Goal: Check status: Check status

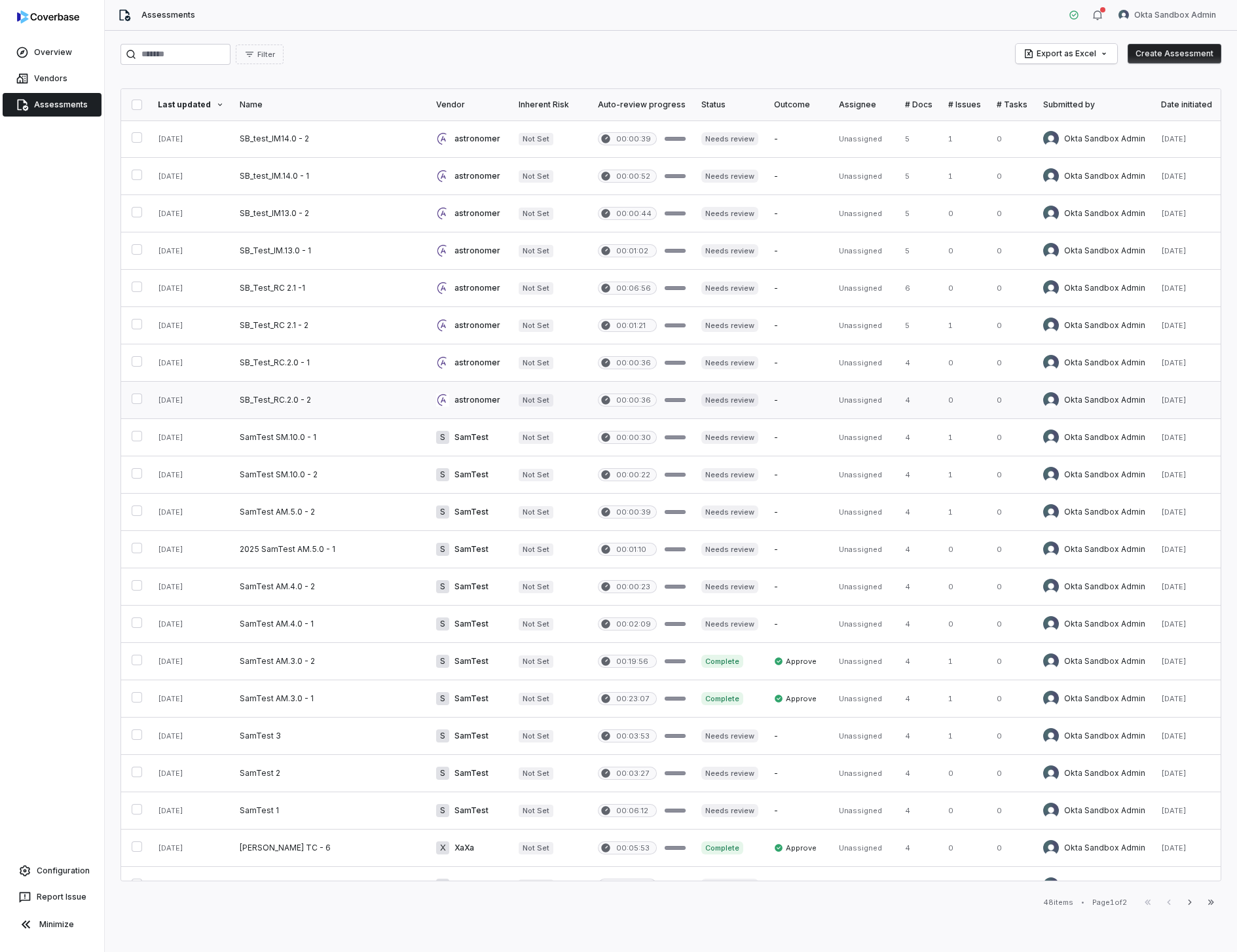
scroll to position [173, 0]
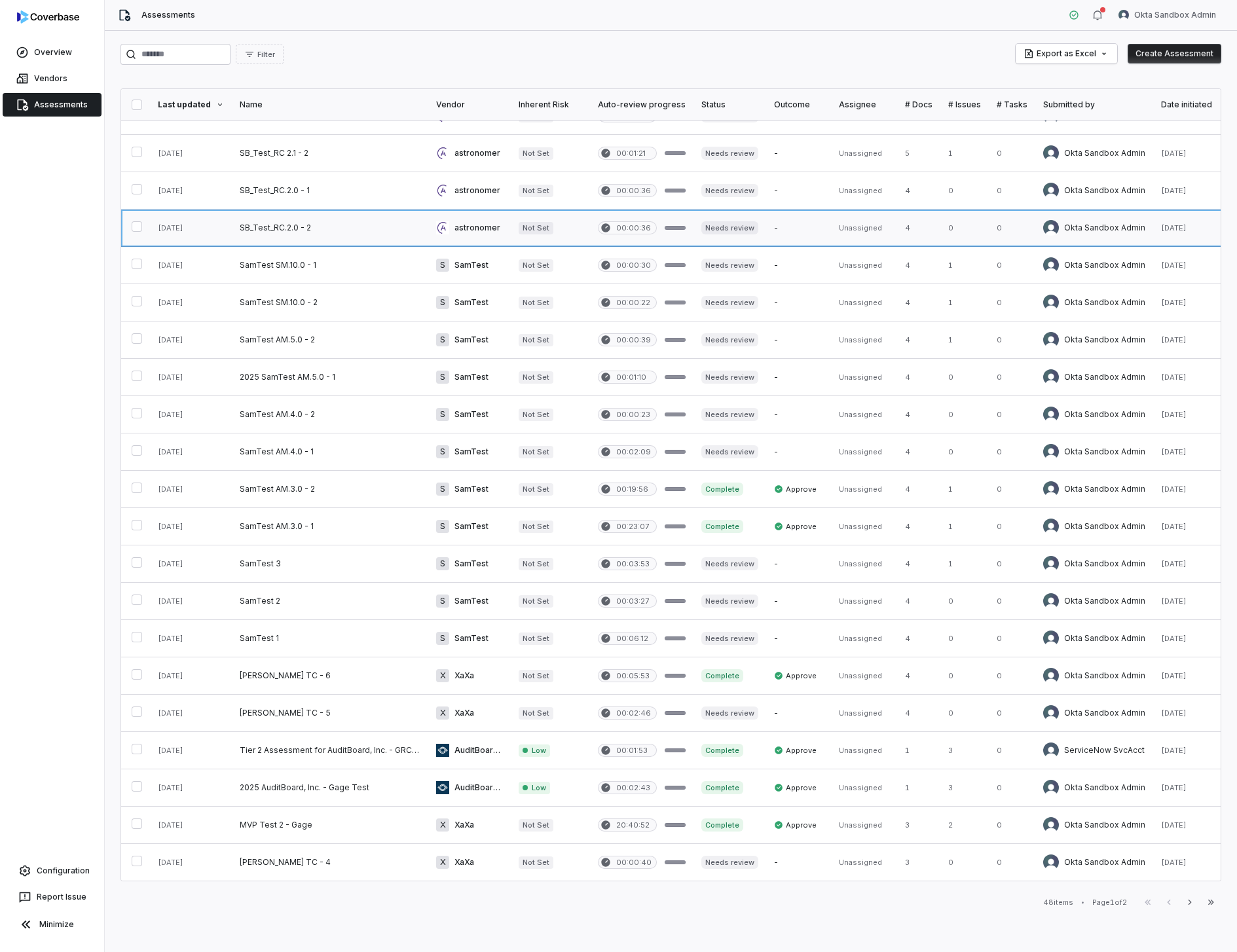
click at [389, 235] on link at bounding box center [329, 227] width 196 height 37
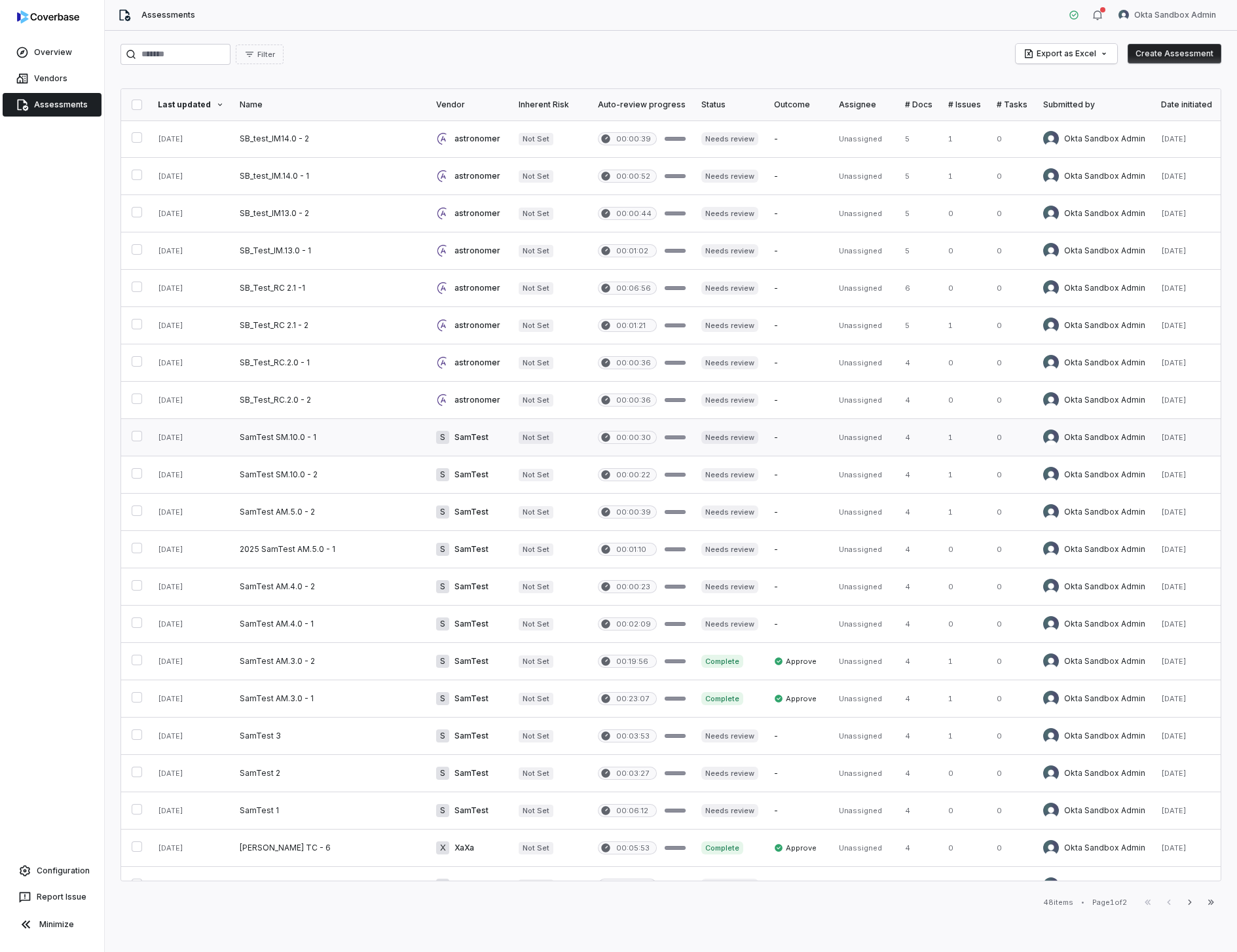
click at [370, 425] on link at bounding box center [329, 437] width 196 height 37
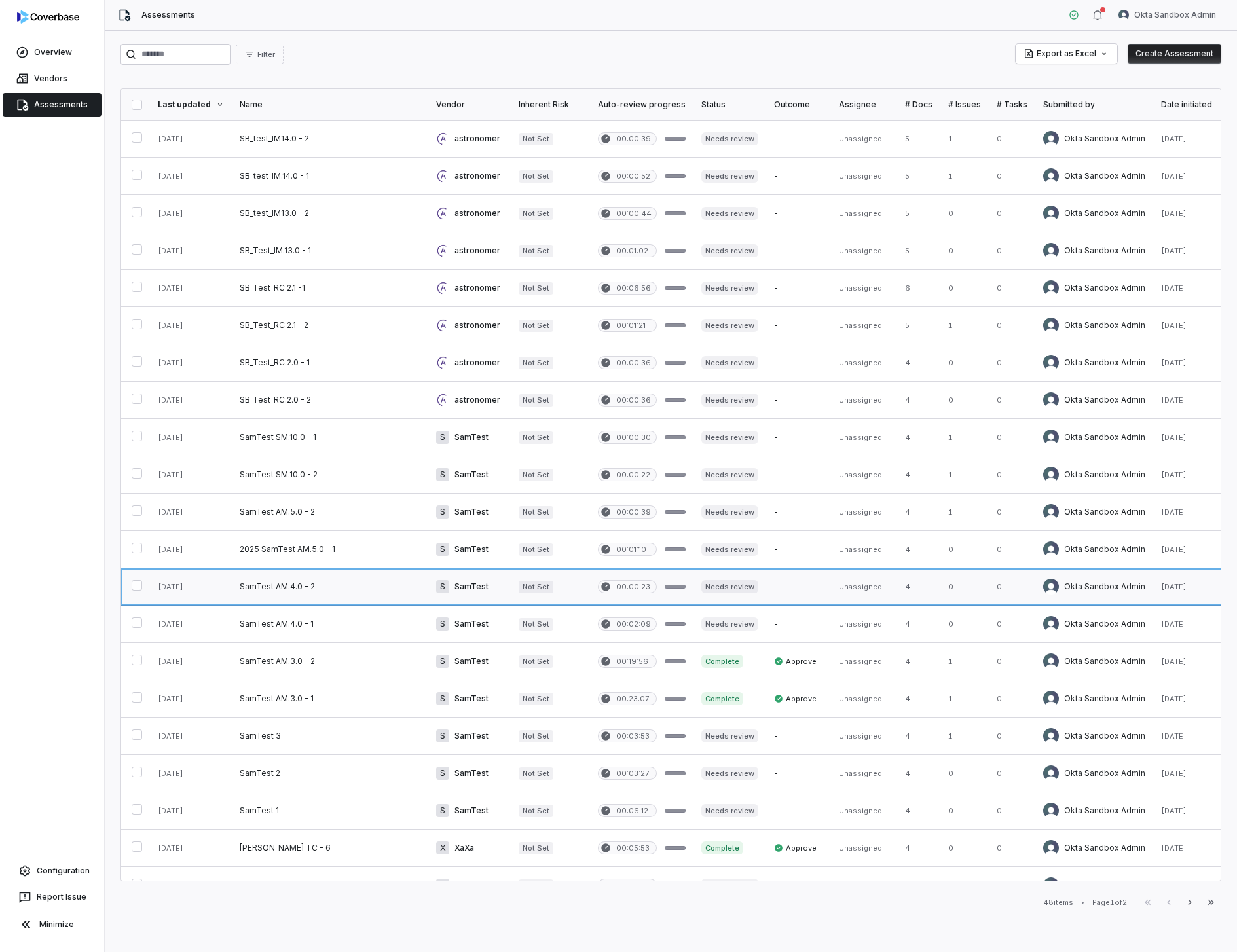
click at [339, 597] on link at bounding box center [329, 586] width 196 height 37
click at [378, 595] on link at bounding box center [329, 586] width 196 height 37
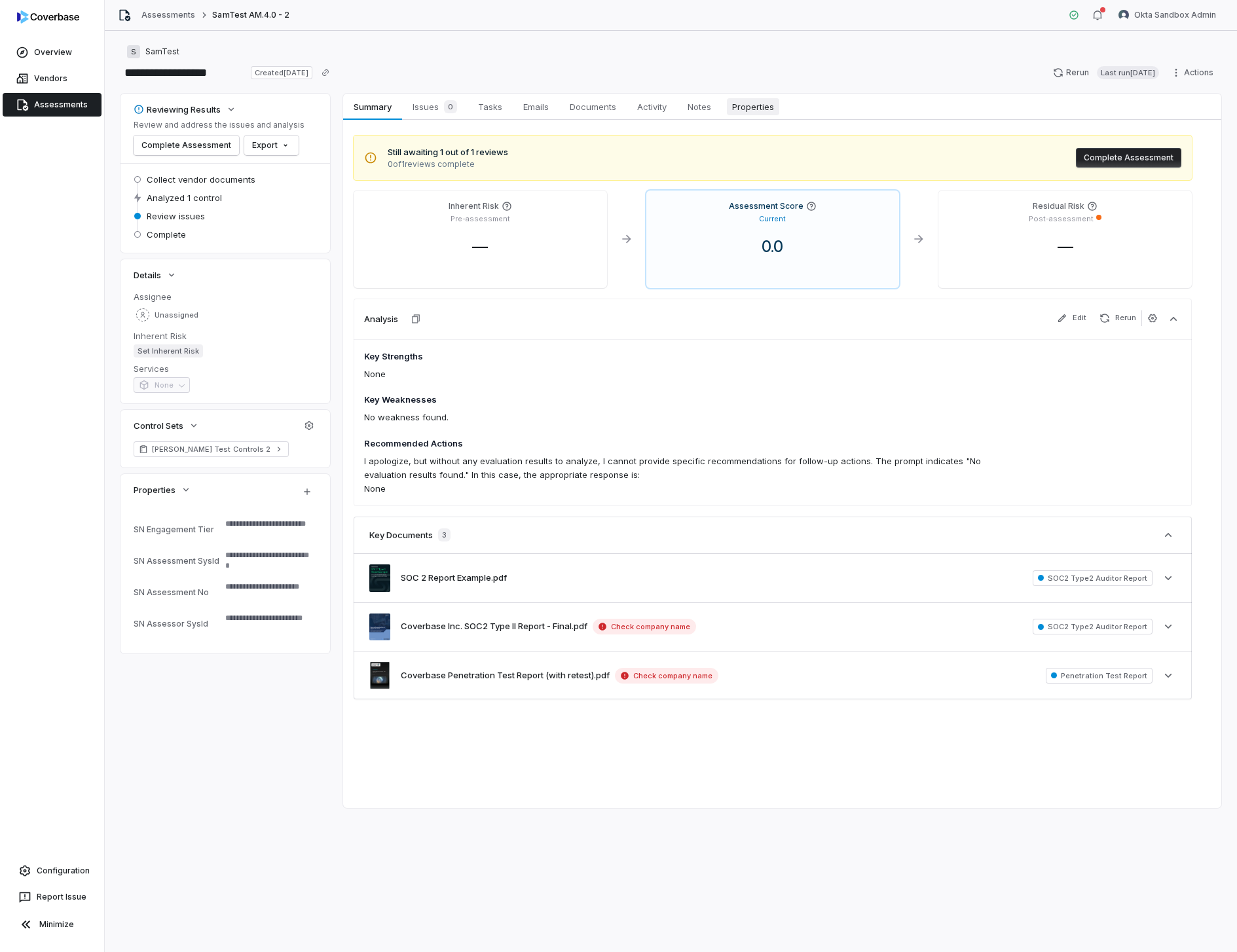
click at [735, 96] on link "Properties Properties" at bounding box center [753, 107] width 63 height 27
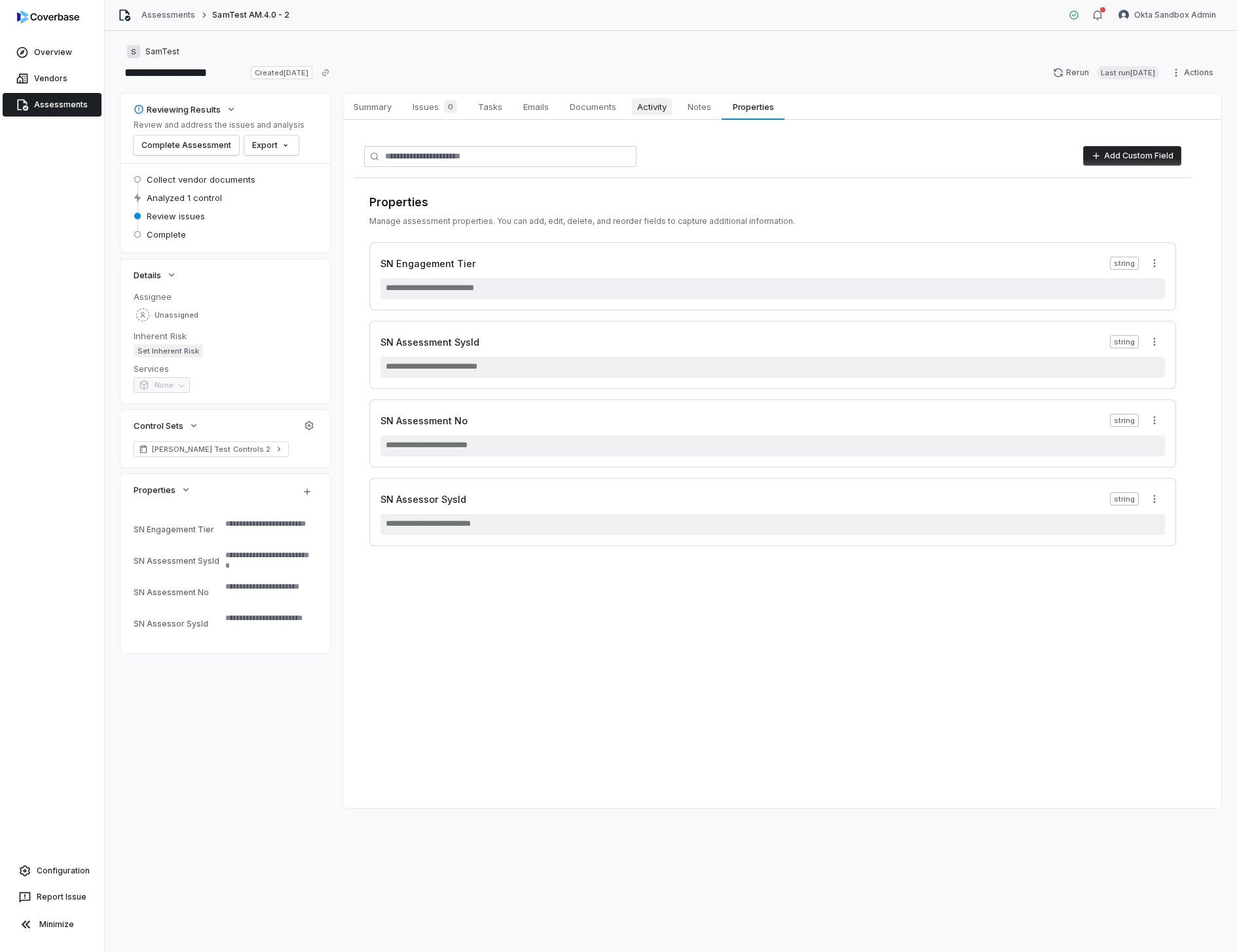
click at [655, 108] on span "Activity" at bounding box center [651, 107] width 39 height 17
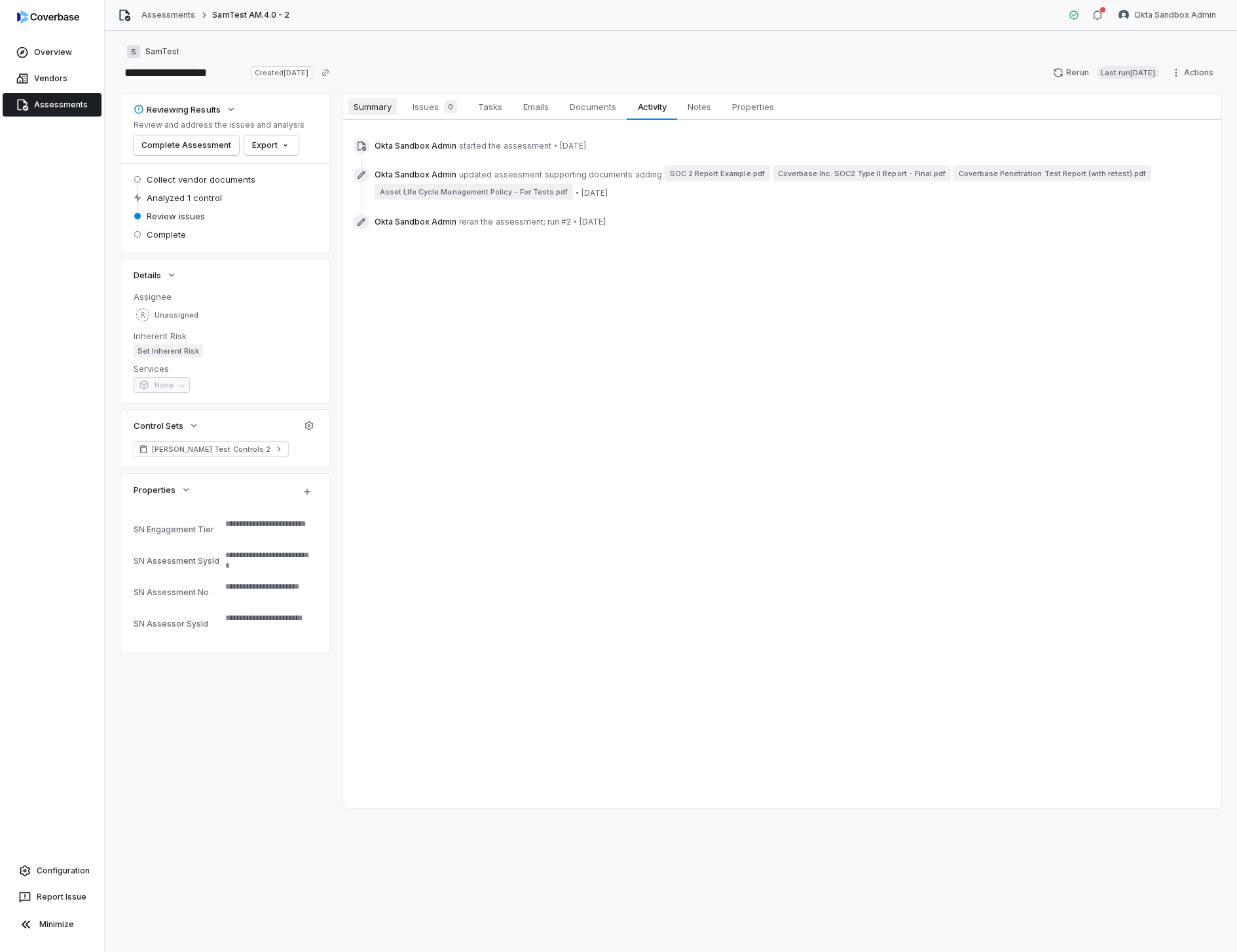
click at [384, 109] on span "Summary" at bounding box center [372, 107] width 48 height 17
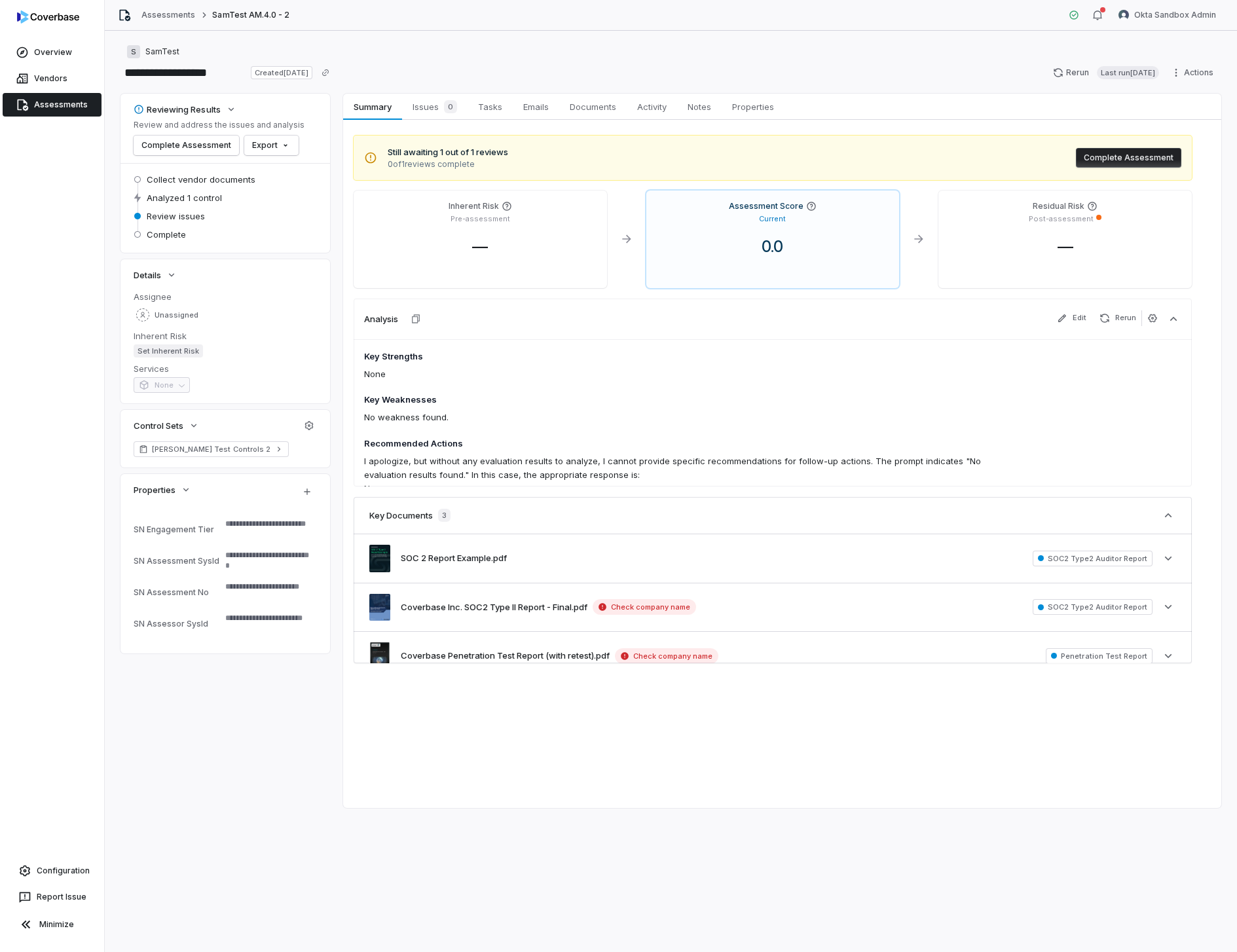
click at [415, 71] on div "**********" at bounding box center [671, 72] width 1101 height 21
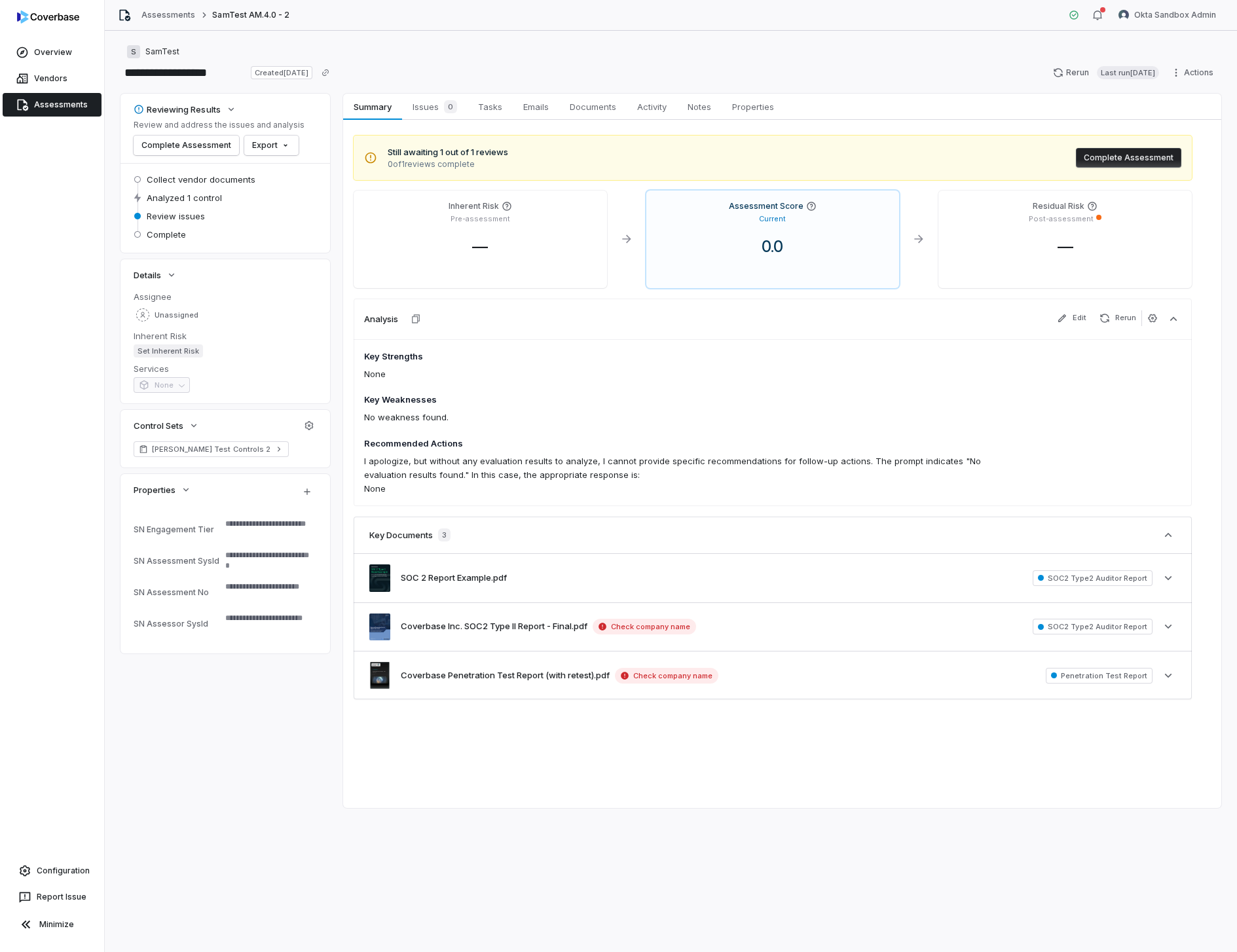
type textarea "*"
